Goal: Task Accomplishment & Management: Manage account settings

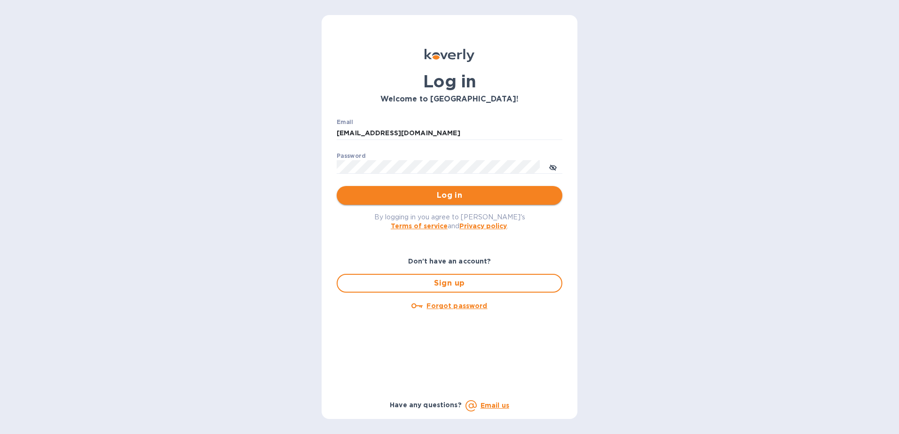
click at [464, 201] on span "Log in" at bounding box center [449, 195] width 211 height 11
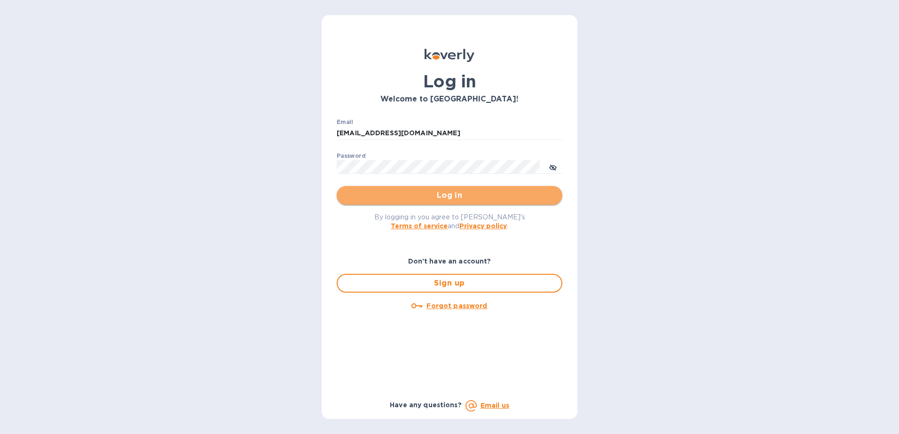
click at [419, 191] on span "Log in" at bounding box center [449, 195] width 211 height 11
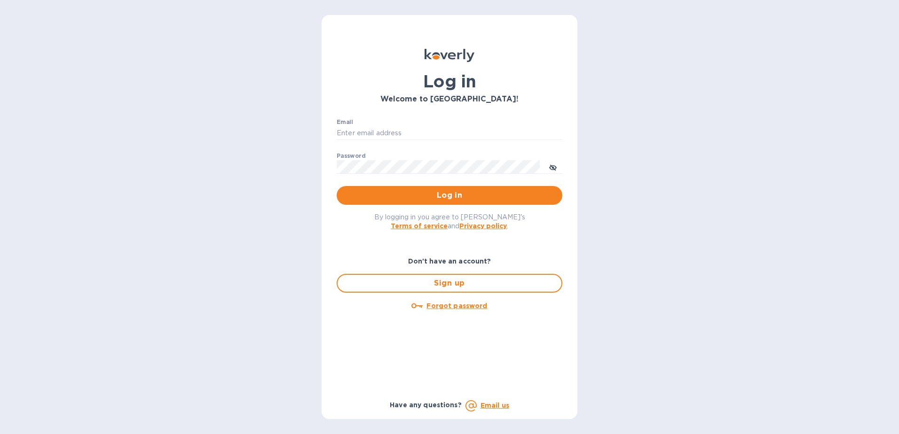
type input "[EMAIL_ADDRESS][DOMAIN_NAME]"
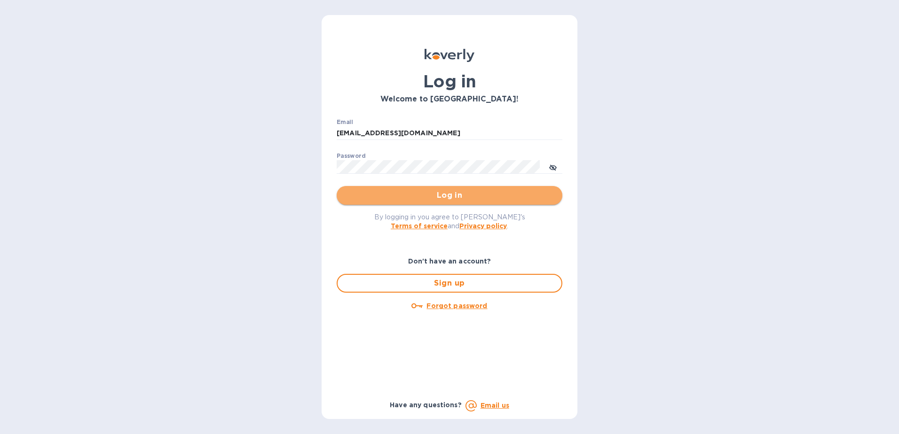
click at [426, 194] on span "Log in" at bounding box center [449, 195] width 211 height 11
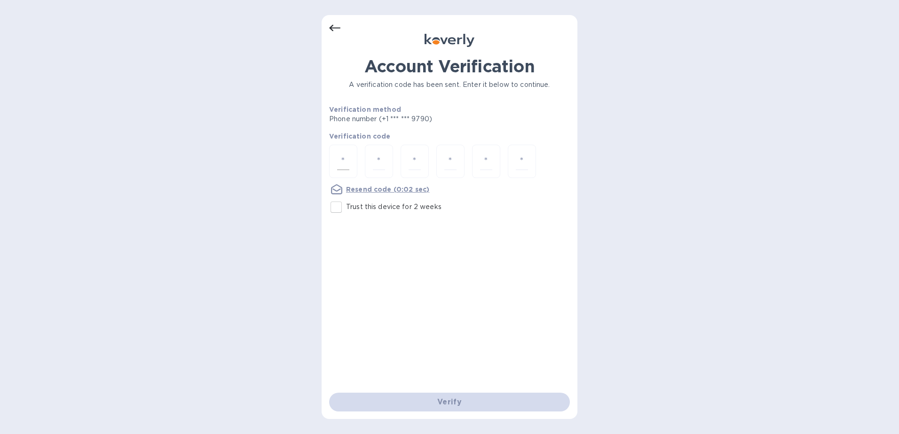
click at [348, 157] on input "number" at bounding box center [343, 161] width 12 height 17
type input "9"
type input "0"
type input "1"
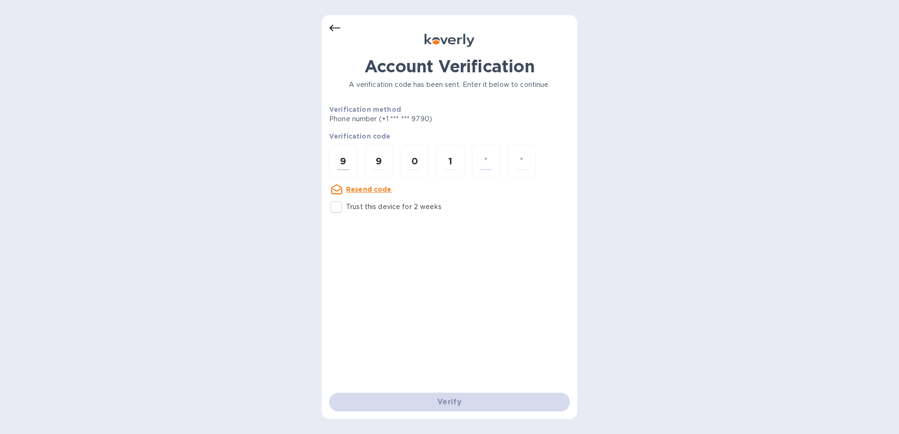
type input "7"
type input "8"
